Goal: Transaction & Acquisition: Purchase product/service

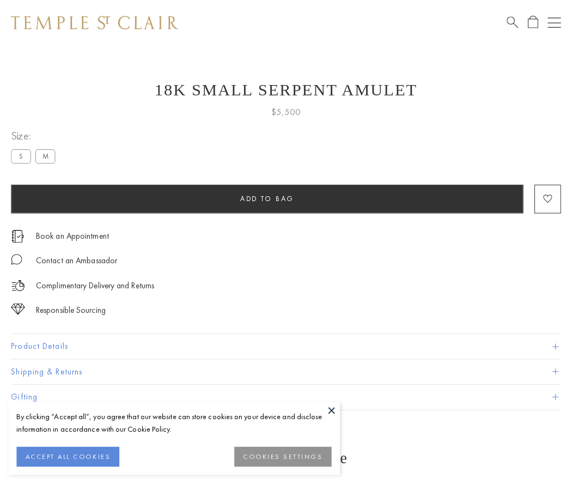
scroll to position [1, 0]
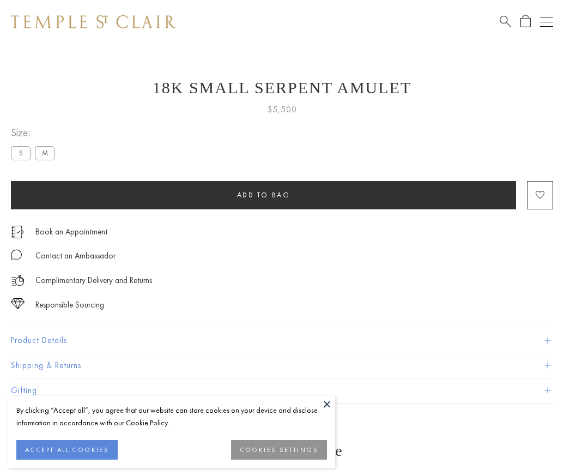
click at [263, 194] on span "Add to bag" at bounding box center [263, 194] width 53 height 9
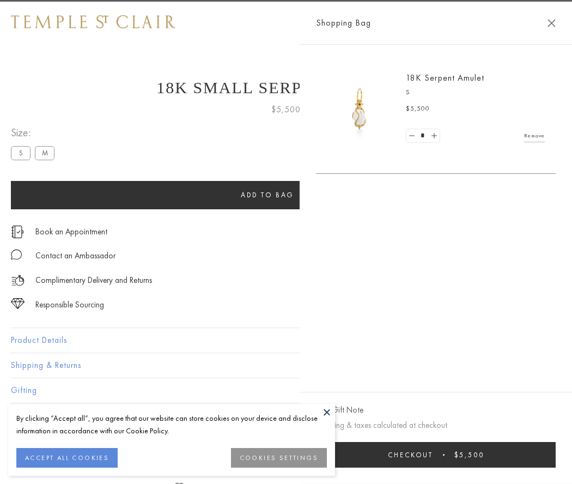
click at [445, 454] on span "submit" at bounding box center [444, 455] width 2 height 2
